Goal: Transaction & Acquisition: Purchase product/service

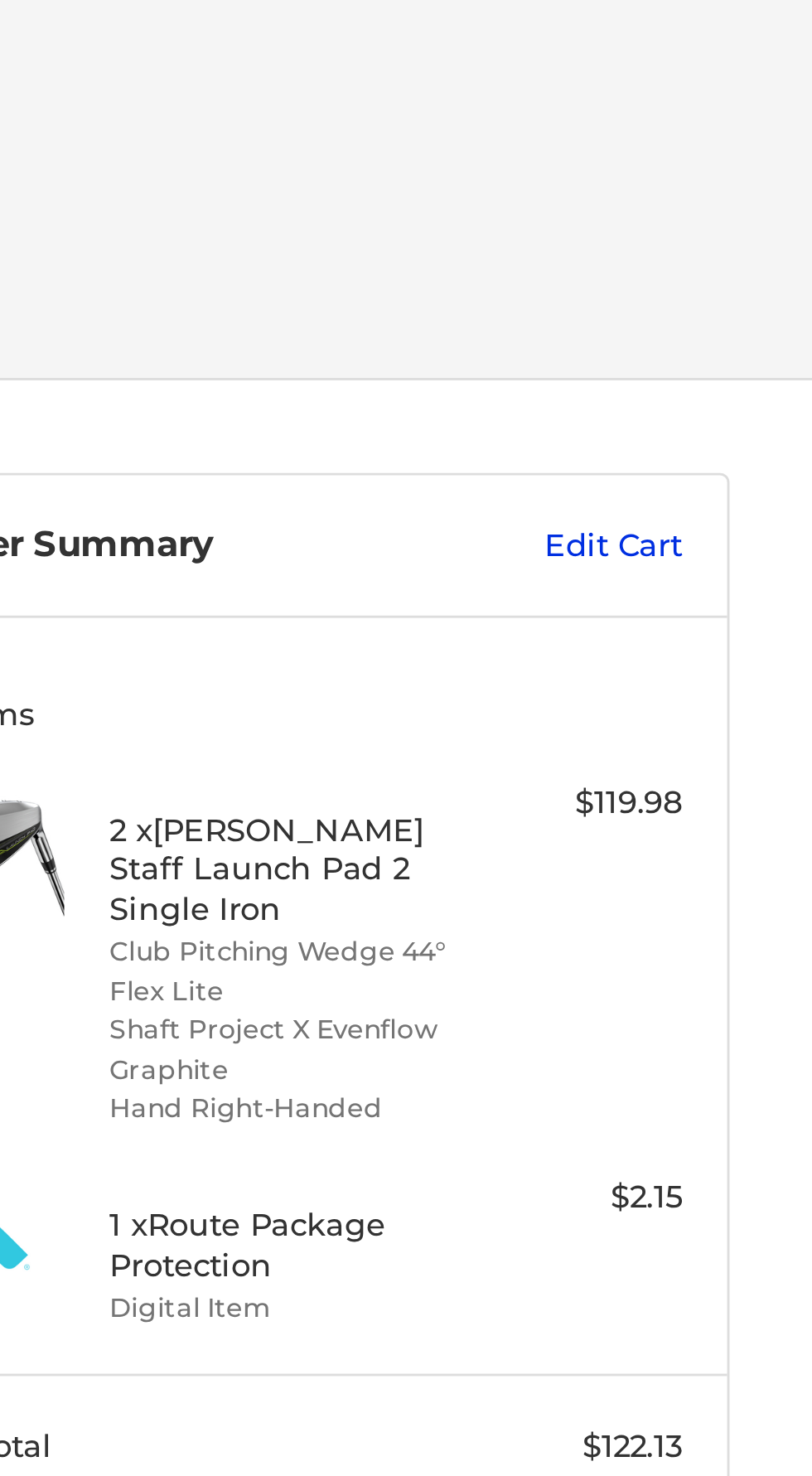
click at [741, 193] on link "Edit Cart" at bounding box center [724, 190] width 85 height 16
